Goal: Complete application form

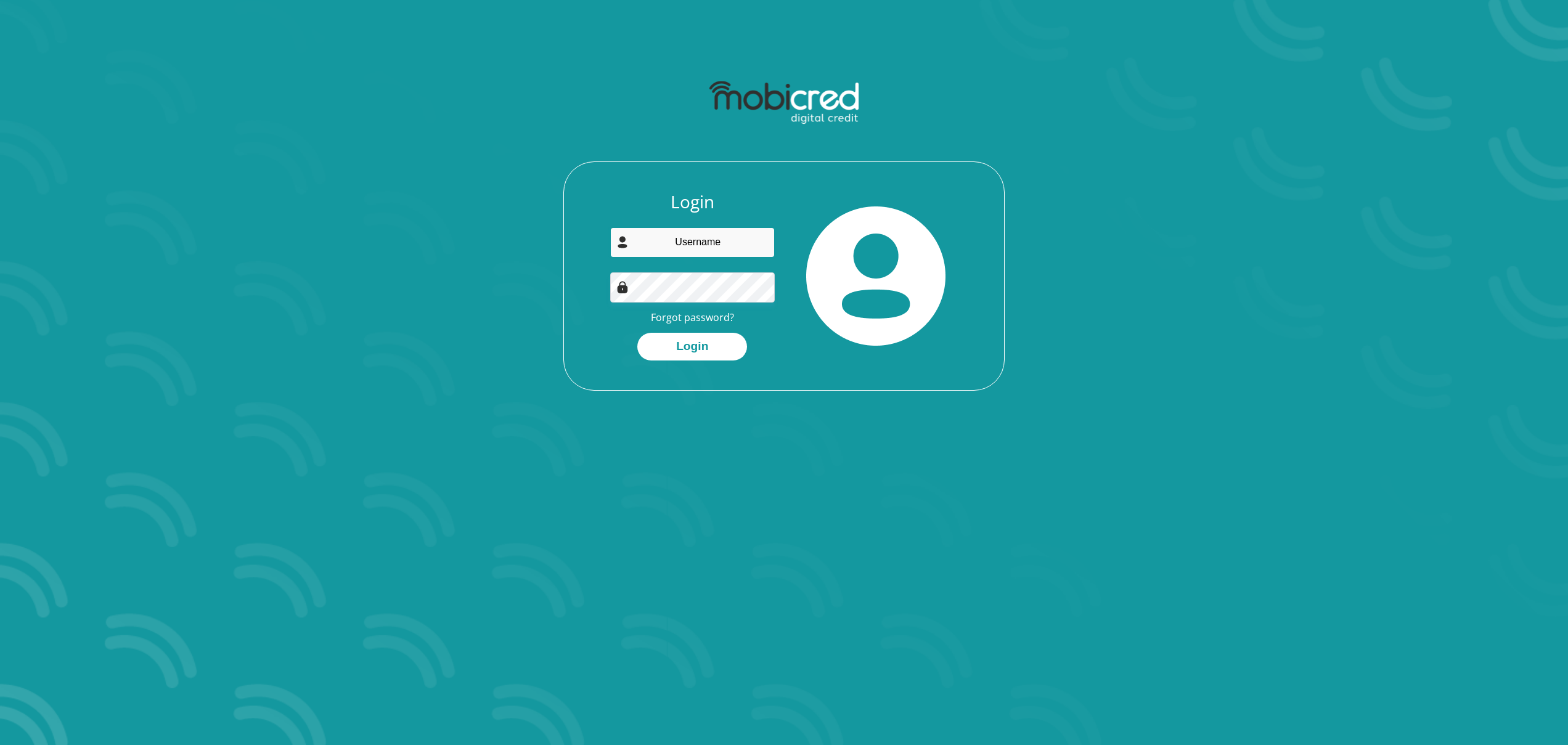
click at [677, 252] on input "email" at bounding box center [692, 243] width 165 height 30
type input "enoptic81@gmail.com"
click at [687, 338] on button "Login" at bounding box center [691, 346] width 109 height 28
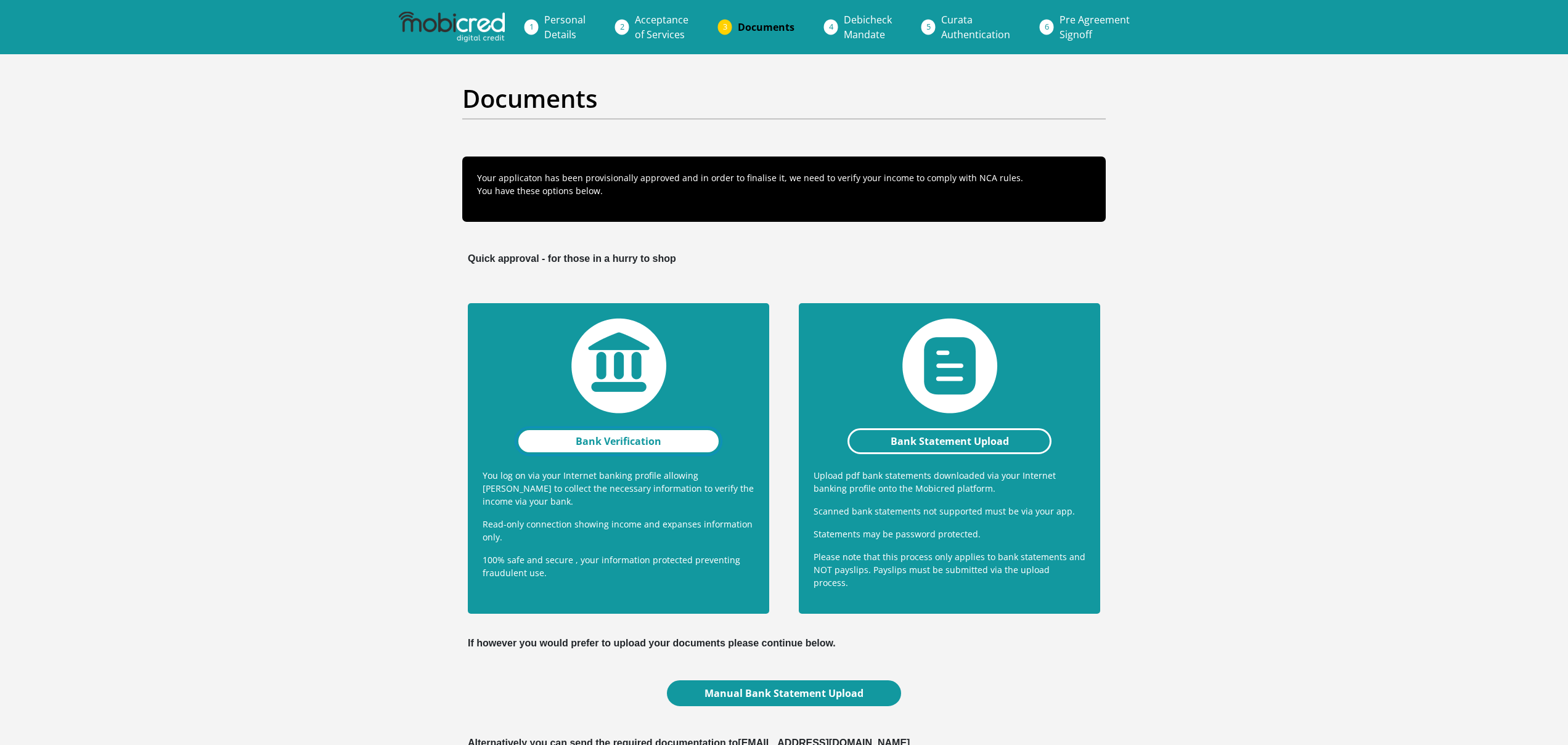
click at [617, 438] on link "Bank Verification" at bounding box center [618, 441] width 204 height 26
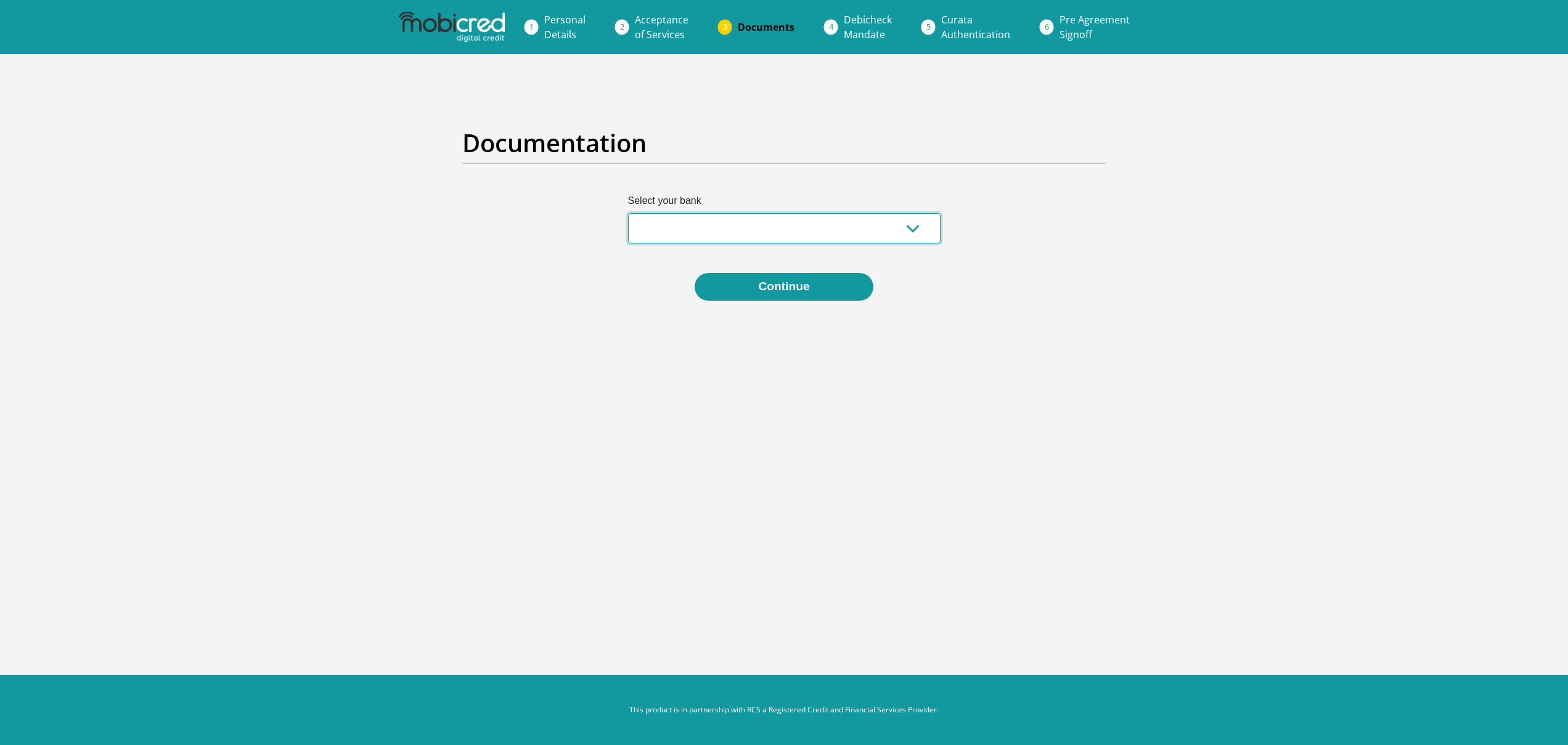
click at [671, 232] on select "Absa Capitec Bank Discovery Bank First National Bank Nedbank Standard Bank Tyme…" at bounding box center [784, 229] width 312 height 30
select select "{"id":"5","title":"Absa","institution":"Absa","alias":"absa","country":"ZA","br…"
click at [628, 213] on select "Absa Capitec Bank Discovery Bank First National Bank Nedbank Standard Bank Tyme…" at bounding box center [784, 229] width 312 height 30
click at [785, 281] on button "Continue" at bounding box center [783, 287] width 178 height 28
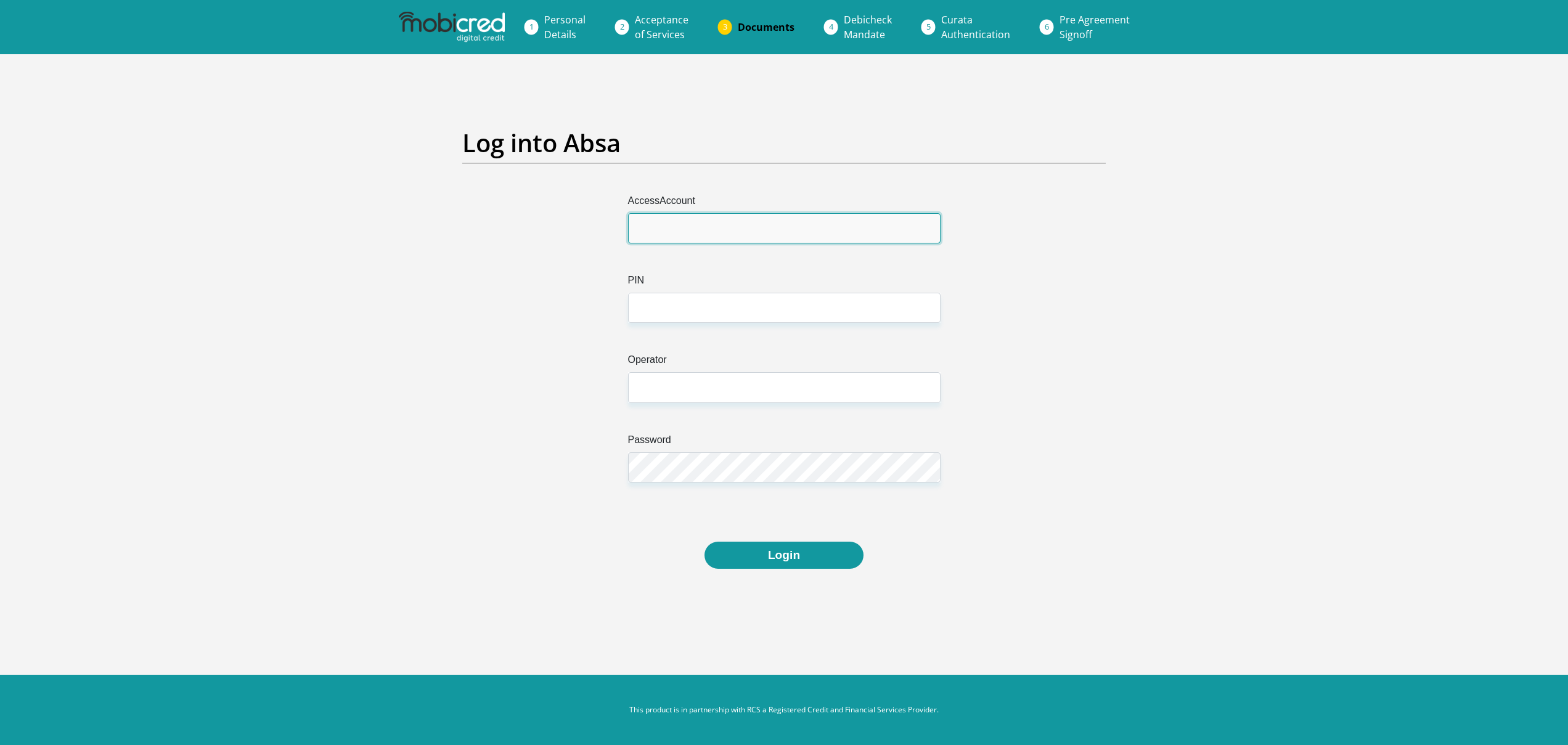
click at [746, 228] on input "AccessAccount" at bounding box center [784, 229] width 312 height 30
type input "9128225927"
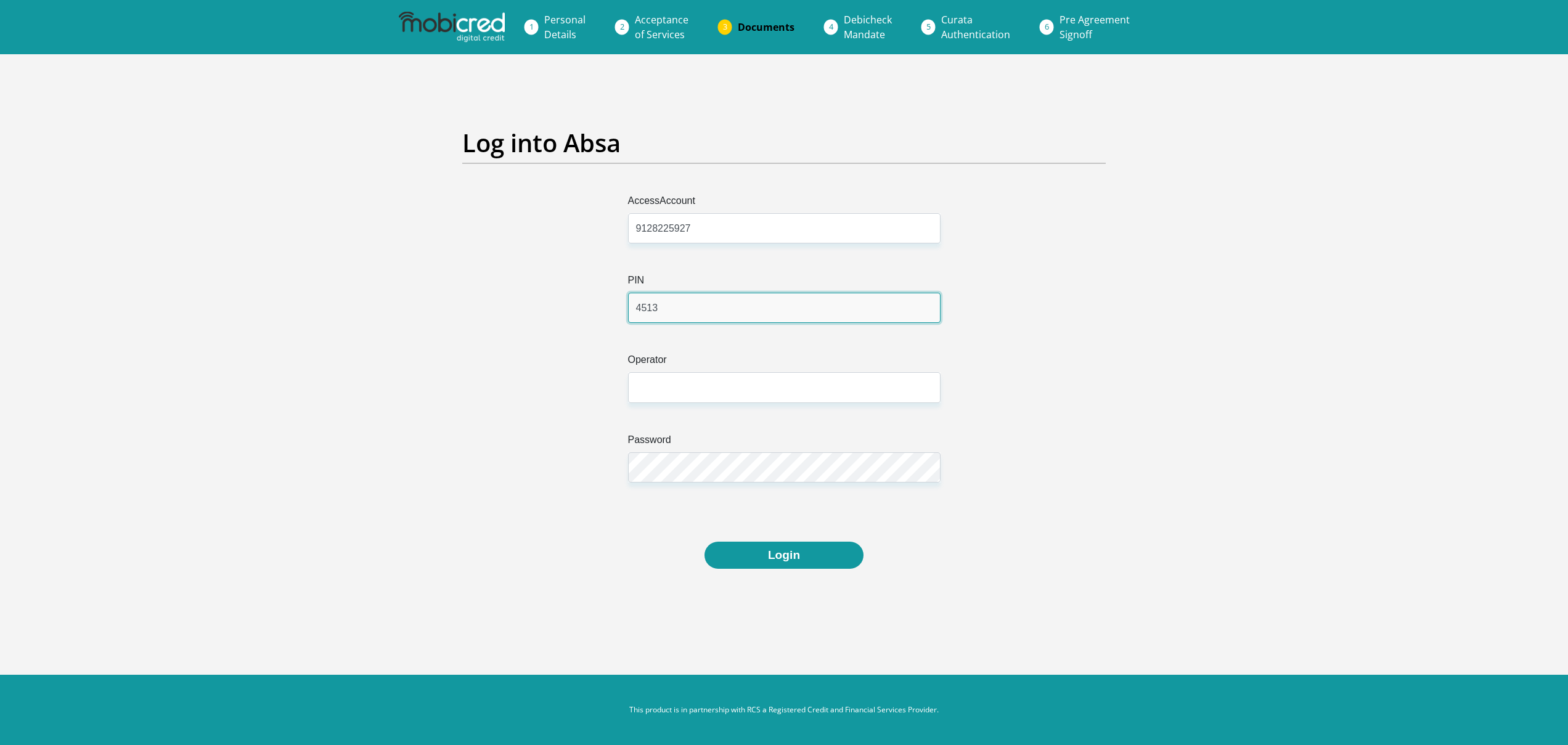
type input "4513"
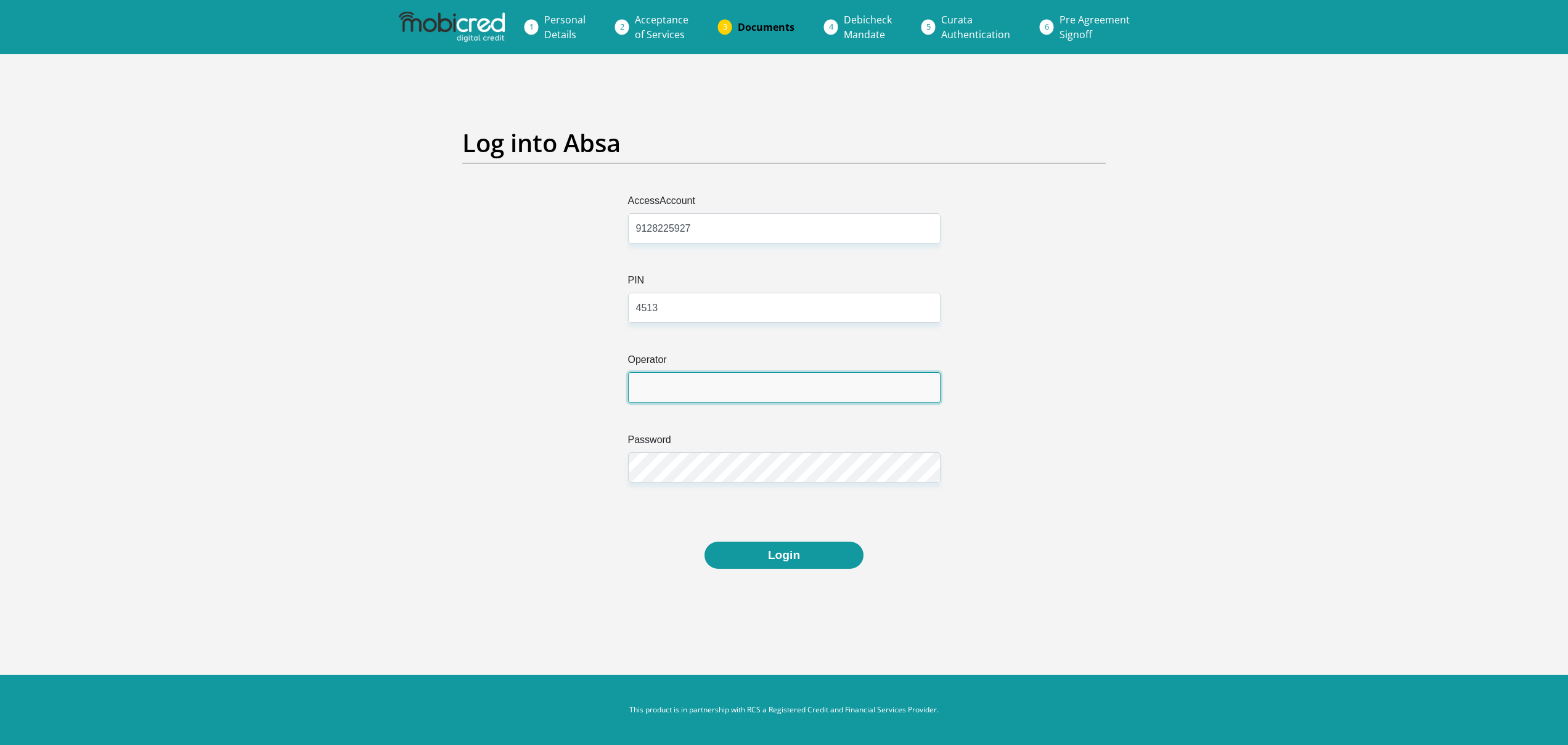
click at [758, 381] on input "Operator" at bounding box center [784, 388] width 312 height 30
type input "1"
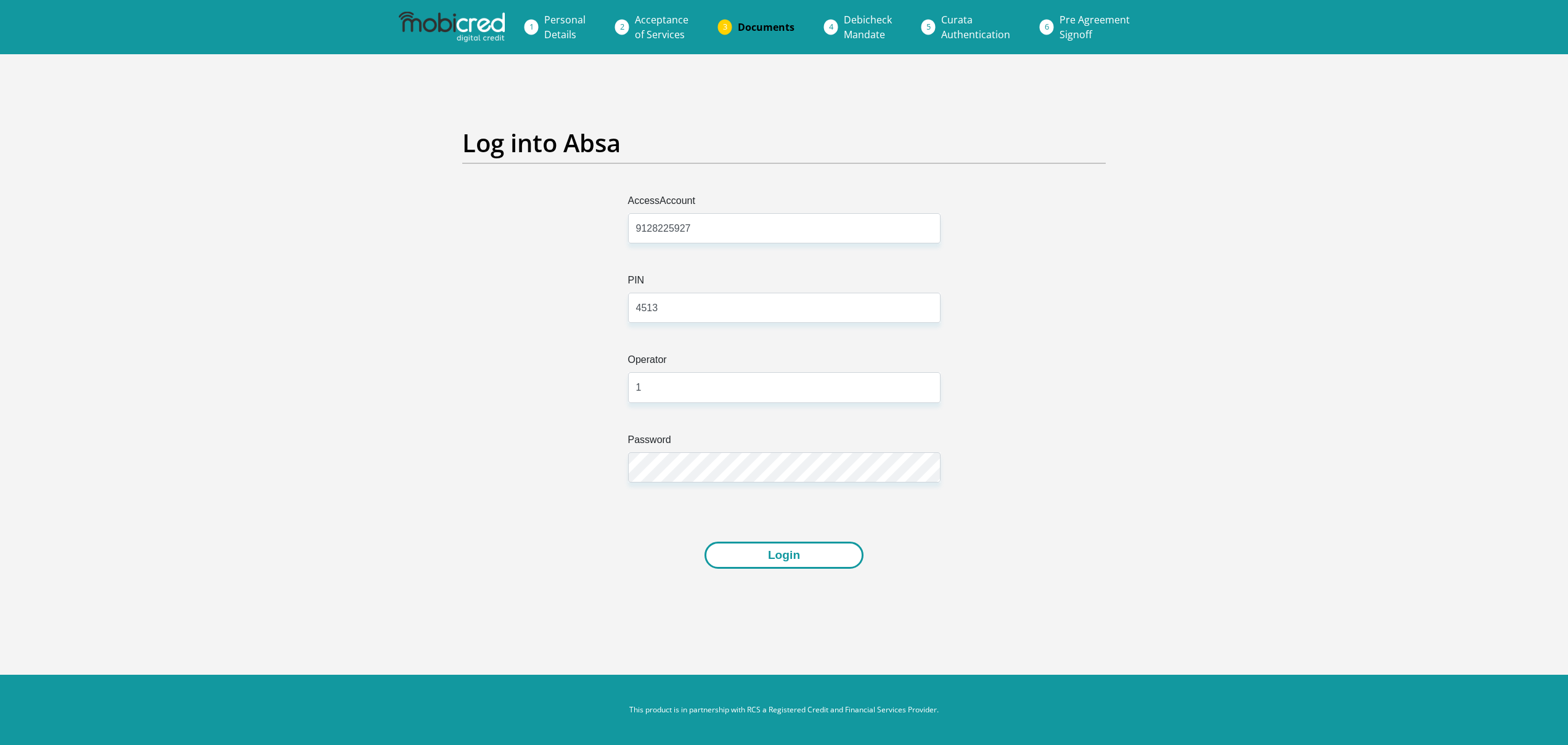
click at [802, 562] on button "Login" at bounding box center [783, 556] width 159 height 28
